Goal: Check status: Check status

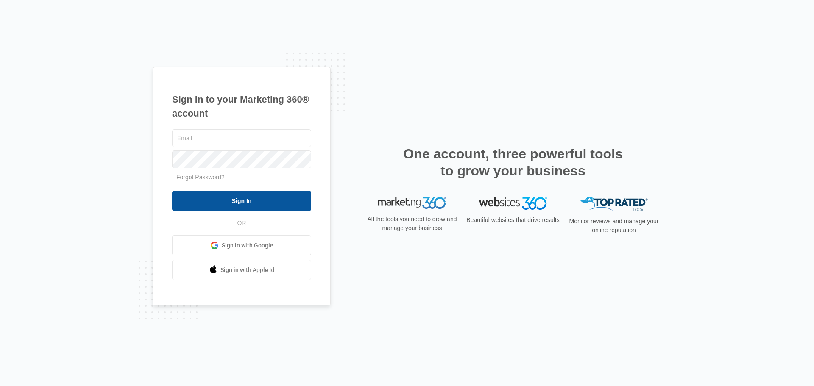
type input "[PERSON_NAME][EMAIL_ADDRESS][DOMAIN_NAME]"
click at [239, 204] on input "Sign In" at bounding box center [241, 201] width 139 height 20
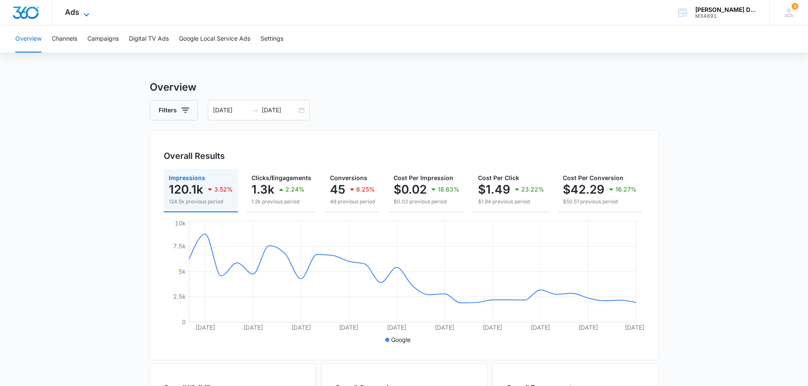
click at [79, 14] on span "Ads" at bounding box center [72, 12] width 14 height 9
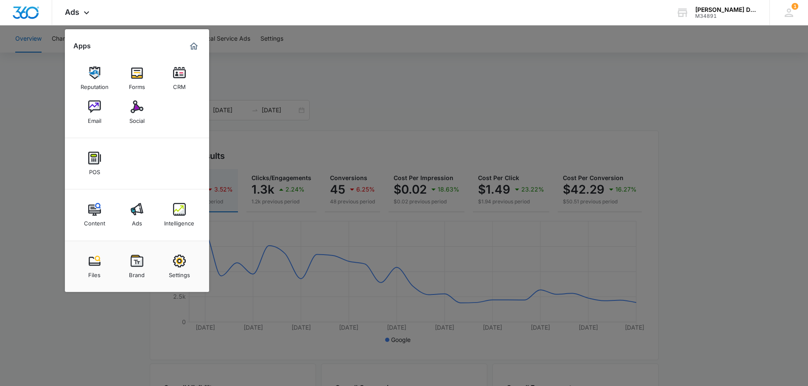
click at [183, 211] on img at bounding box center [179, 209] width 13 height 13
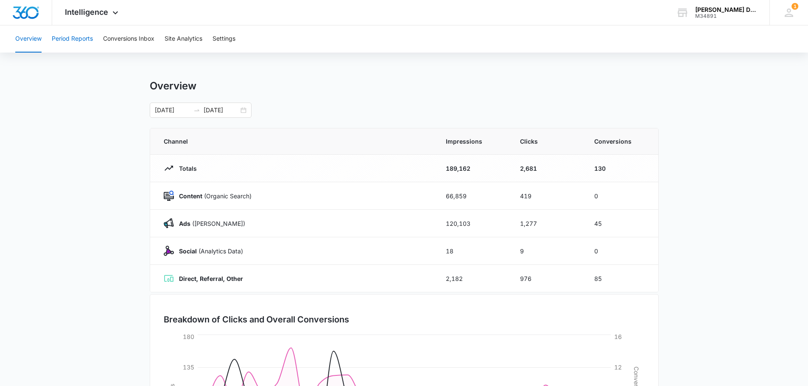
click at [76, 38] on button "Period Reports" at bounding box center [72, 38] width 41 height 27
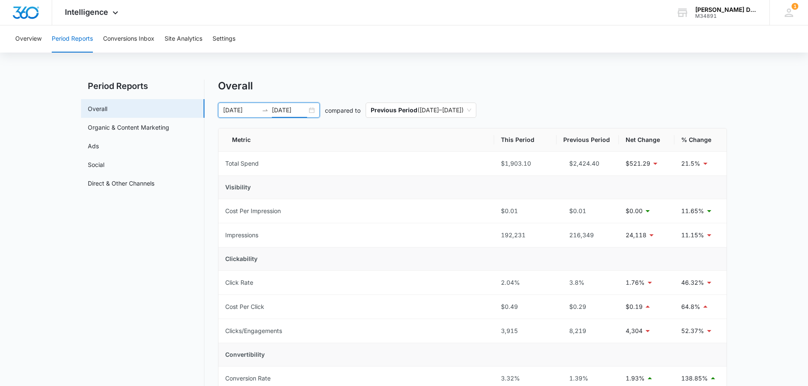
click at [305, 112] on input "[DATE]" at bounding box center [289, 110] width 35 height 9
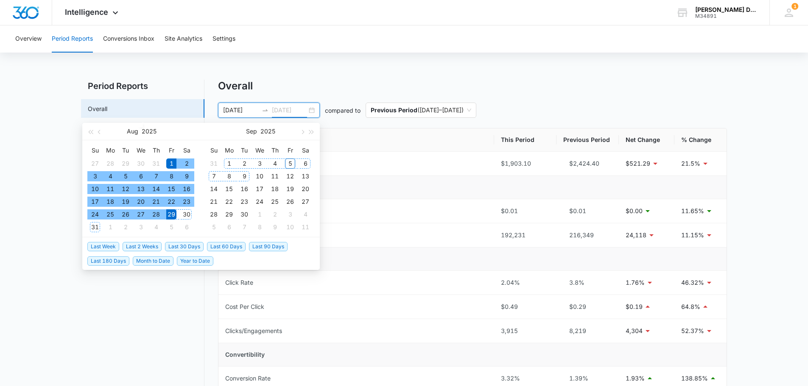
type input "[DATE]"
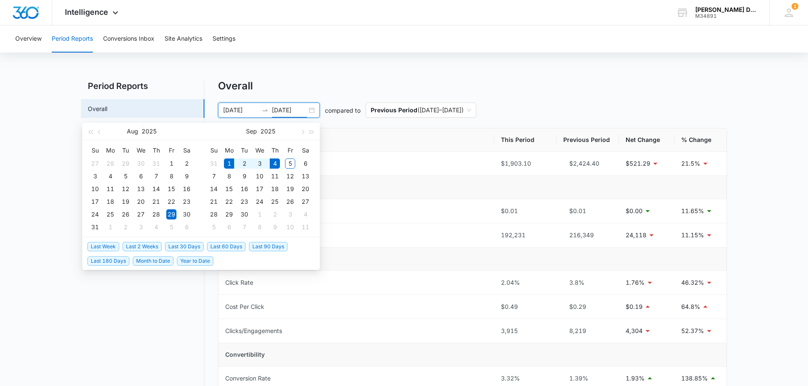
click at [163, 261] on span "Month to Date" at bounding box center [153, 261] width 41 height 9
type input "[DATE]"
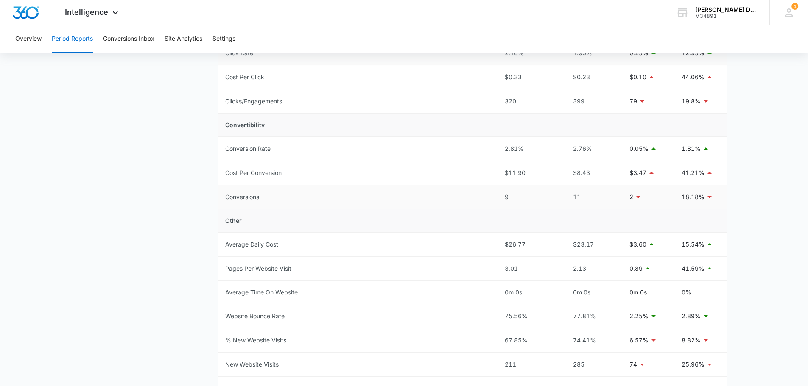
scroll to position [188, 0]
